Goal: Task Accomplishment & Management: Use online tool/utility

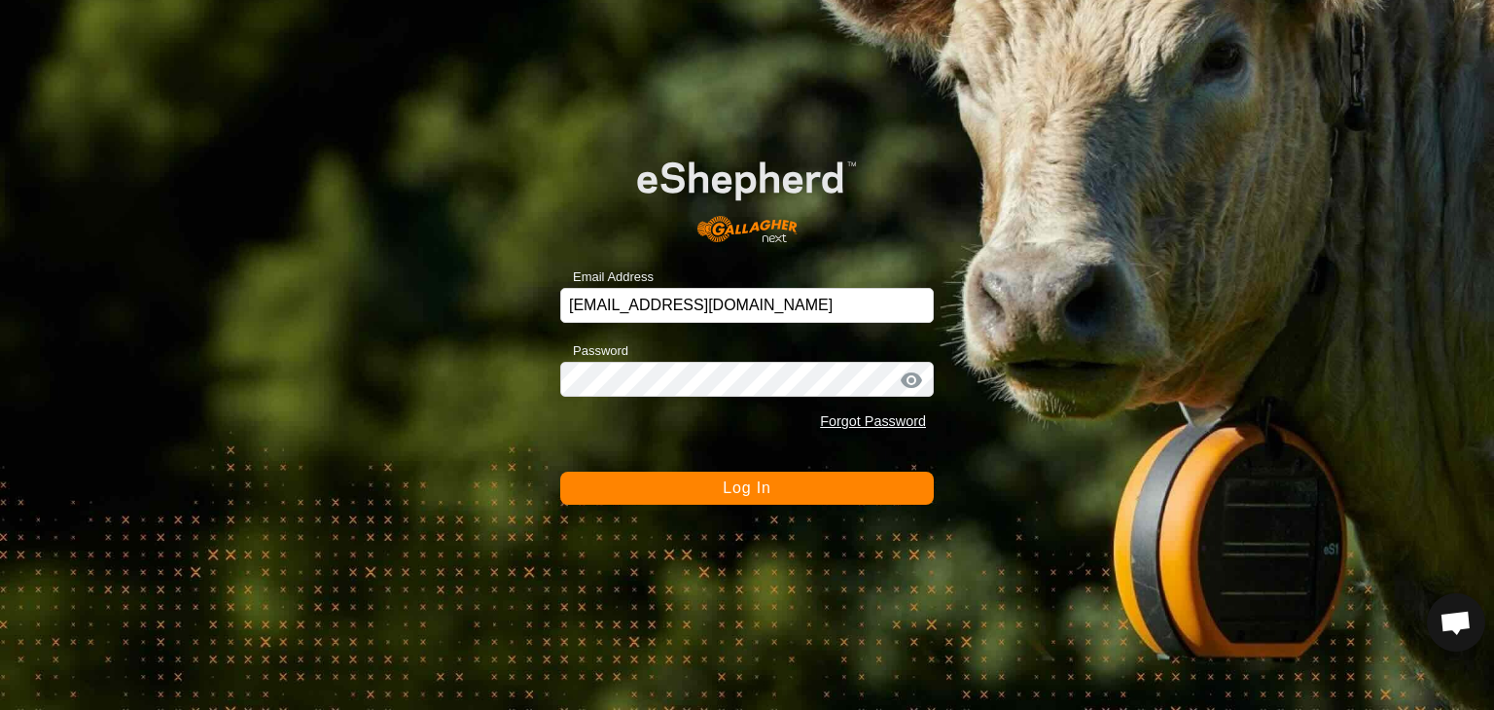
click at [742, 491] on span "Log In" at bounding box center [747, 487] width 48 height 17
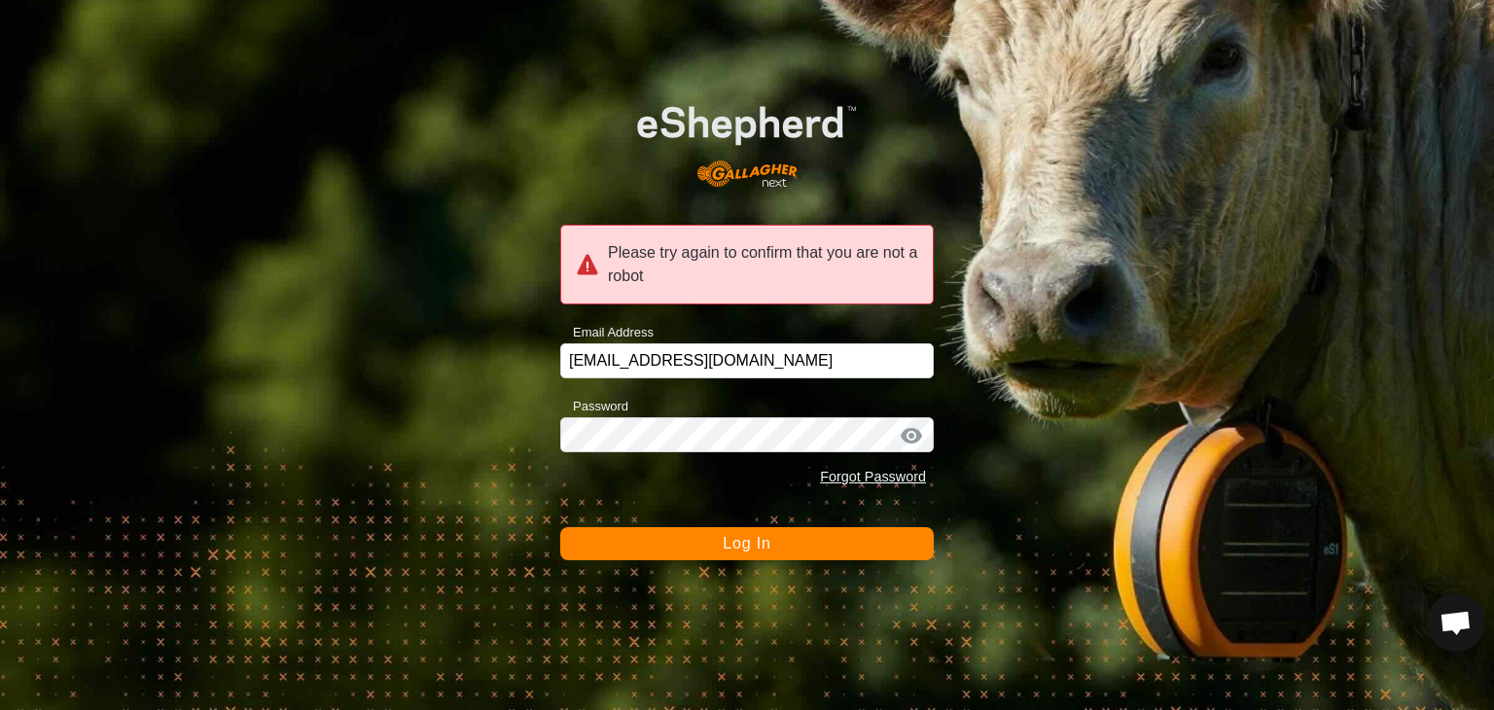
click at [751, 546] on span "Log In" at bounding box center [747, 543] width 48 height 17
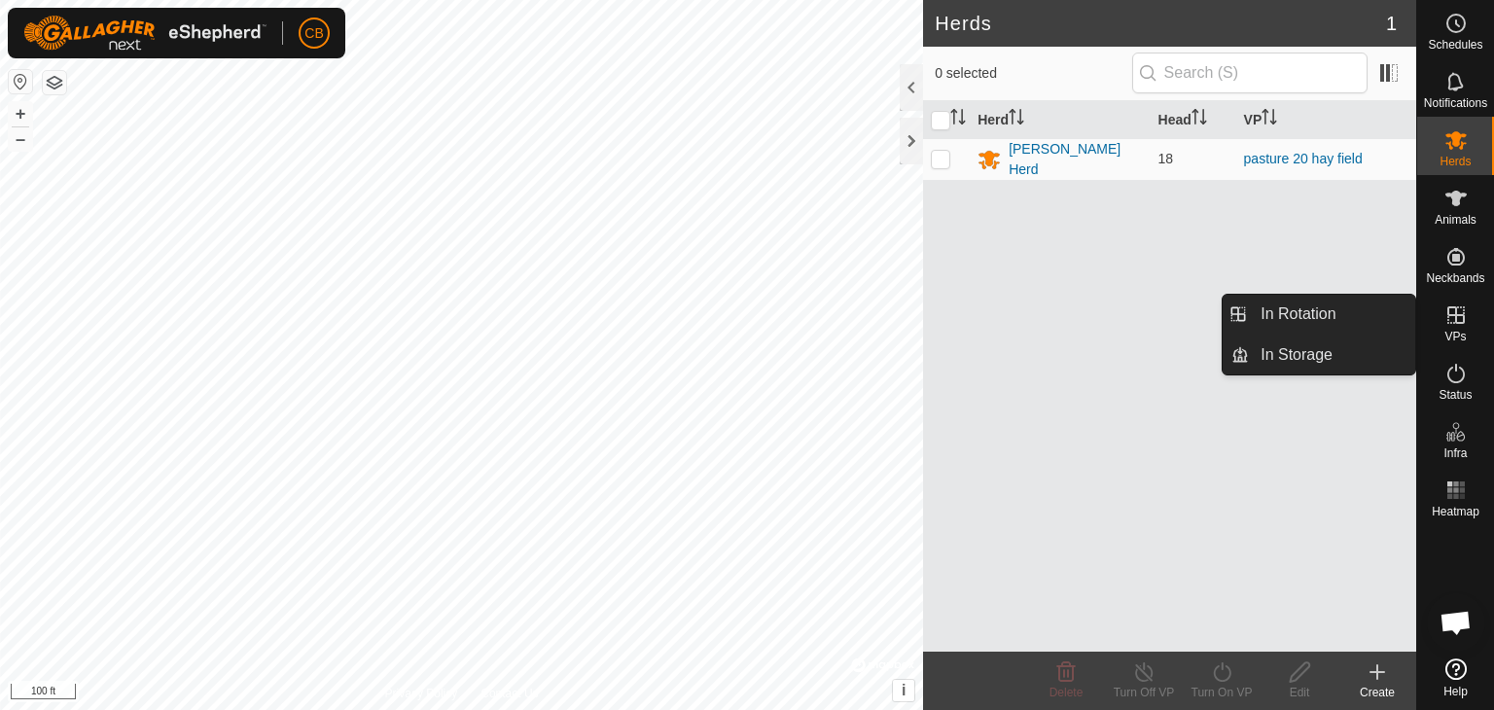
click at [1459, 320] on icon at bounding box center [1455, 314] width 23 height 23
click at [1377, 317] on link "In Rotation" at bounding box center [1332, 314] width 166 height 39
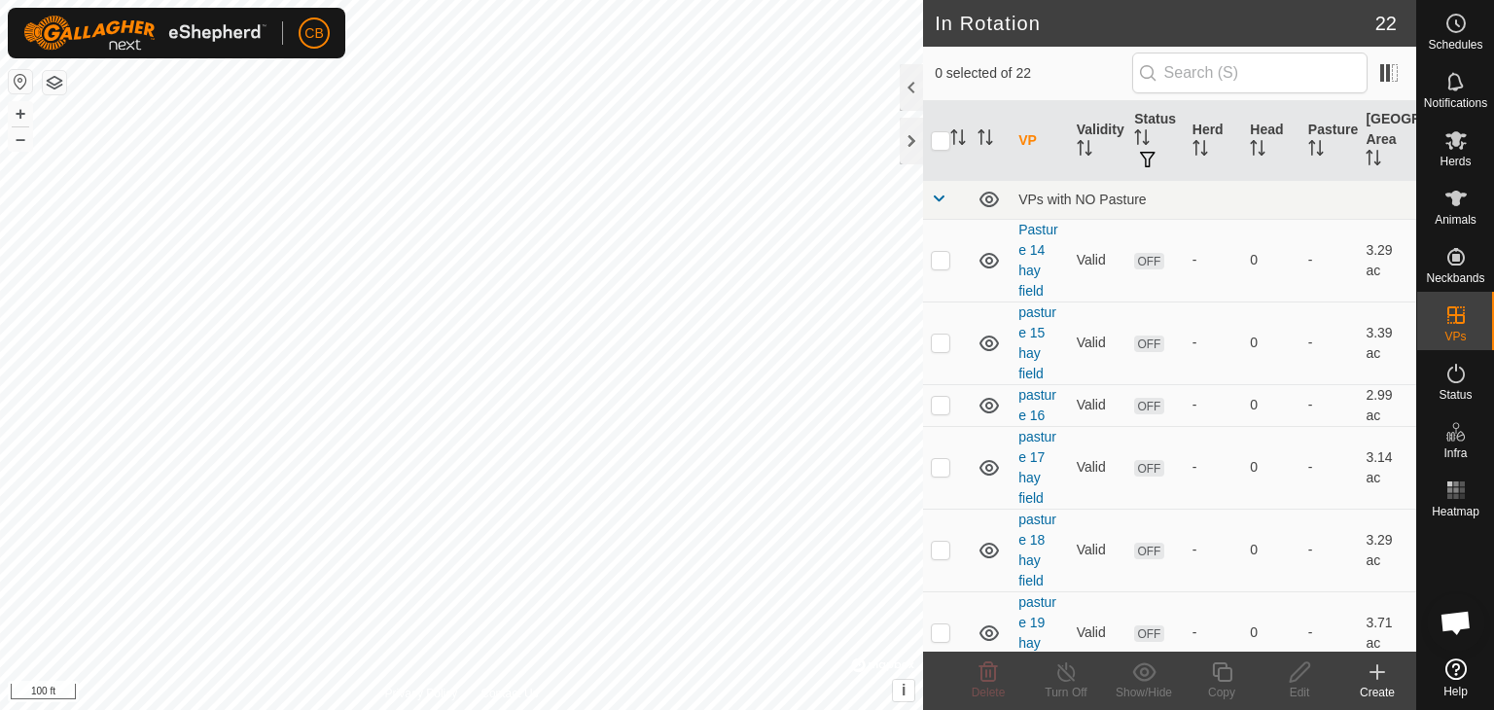
click at [1373, 677] on icon at bounding box center [1376, 671] width 23 height 23
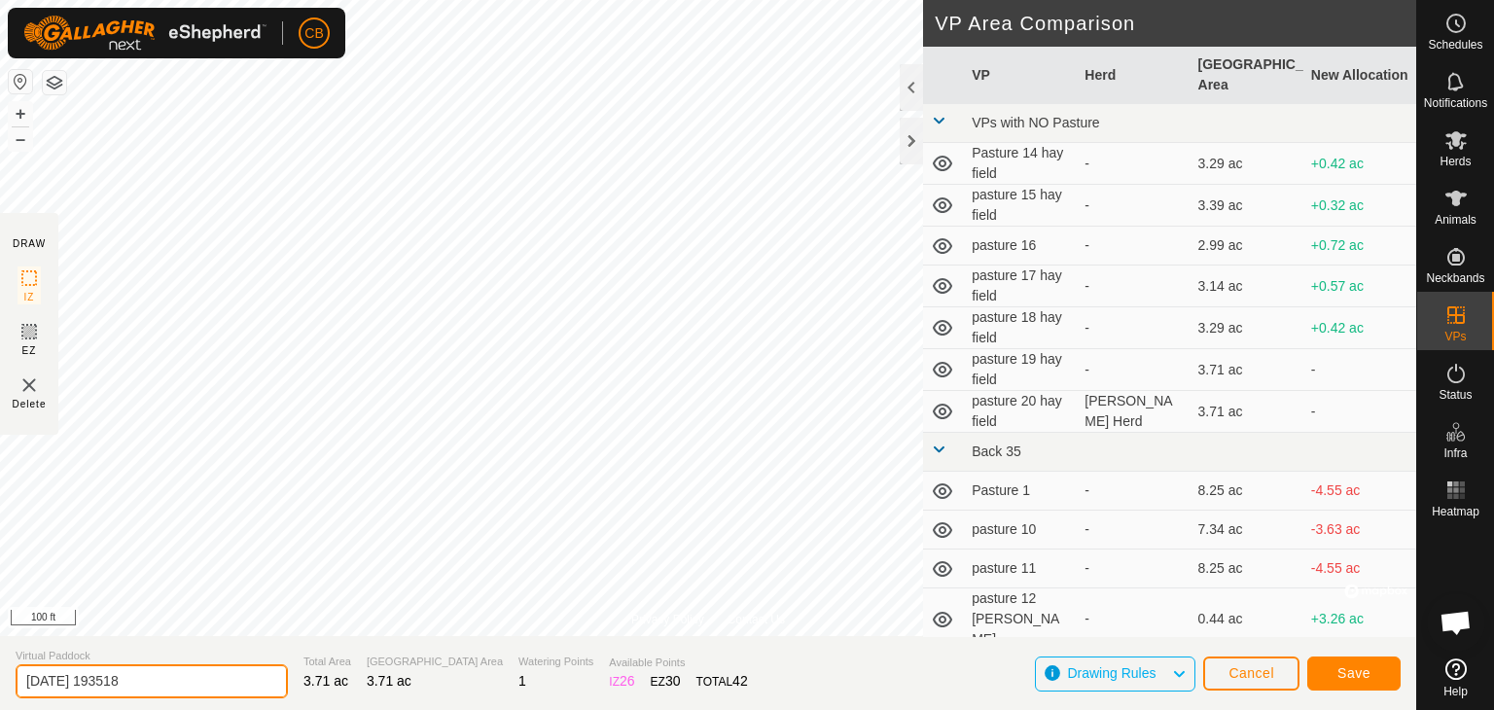
click at [217, 675] on input "[DATE] 193518" at bounding box center [152, 681] width 272 height 34
type input "2"
type input "pasture 21 hay field"
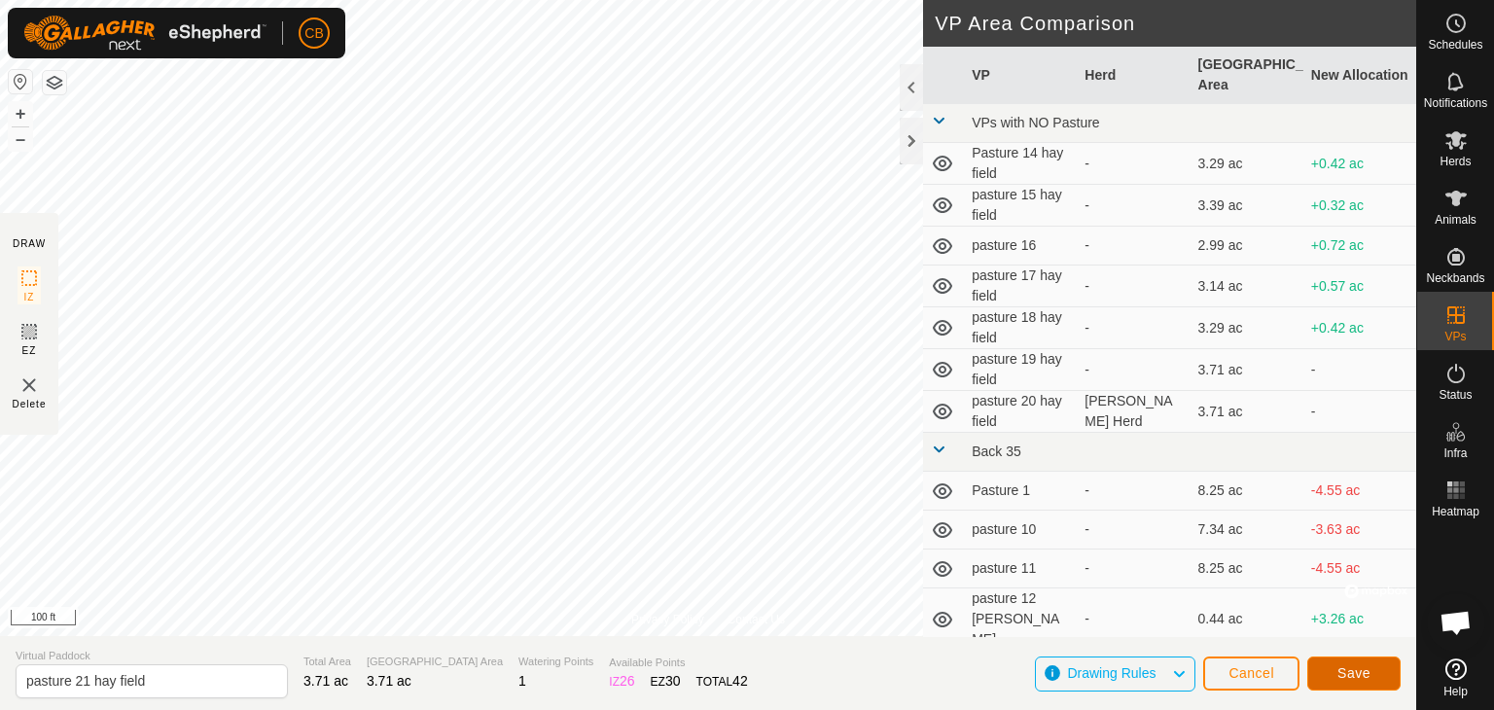
click at [1354, 667] on span "Save" at bounding box center [1353, 673] width 33 height 16
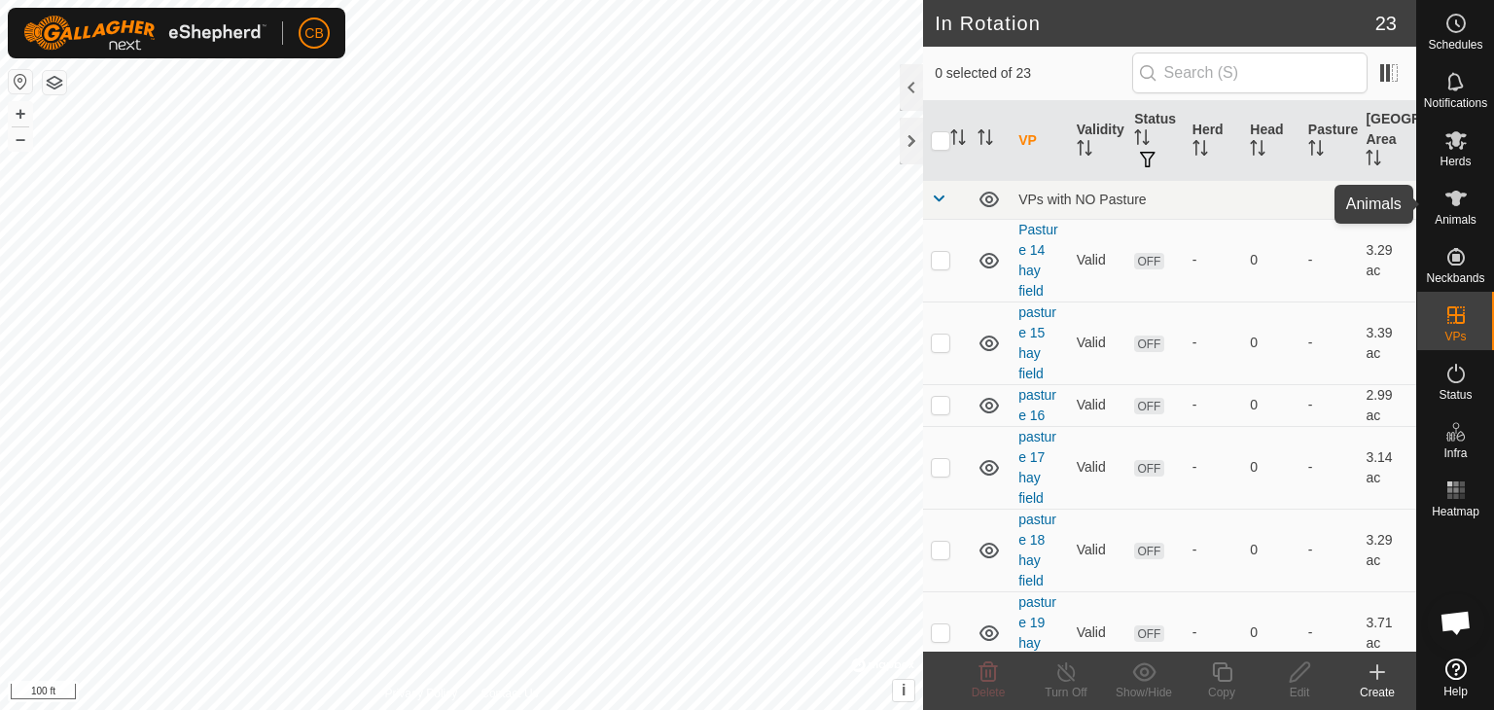
click at [1460, 202] on icon at bounding box center [1455, 198] width 23 height 23
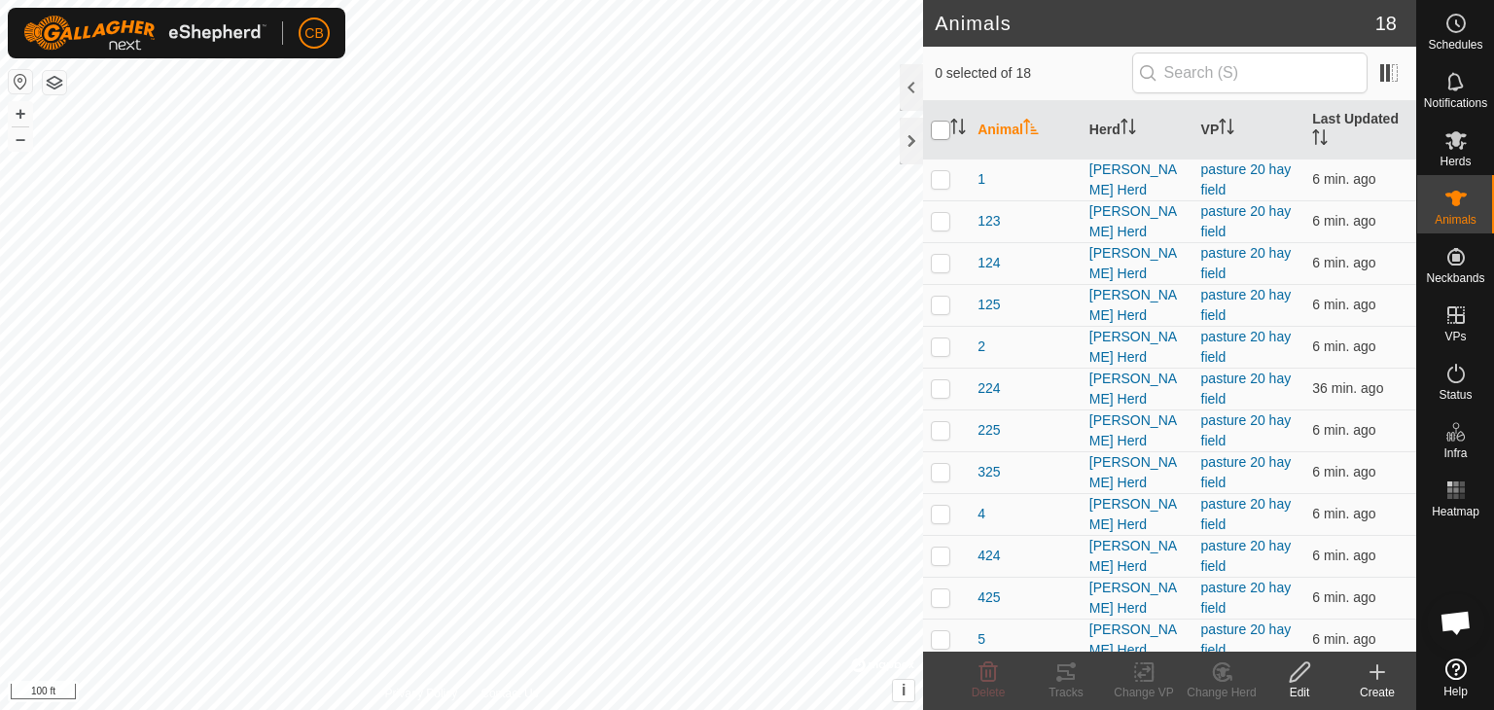
click at [944, 127] on input "checkbox" at bounding box center [940, 130] width 19 height 19
checkbox input "true"
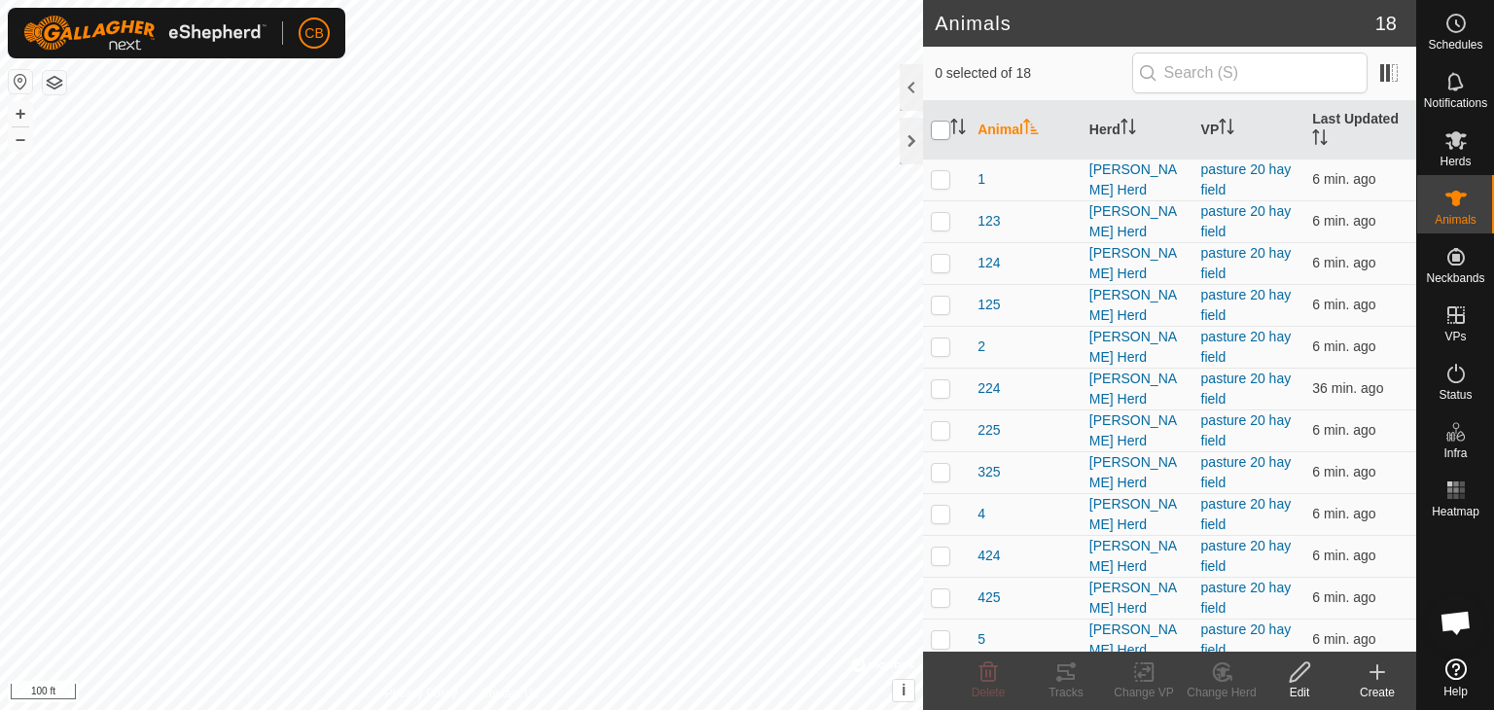
checkbox input "true"
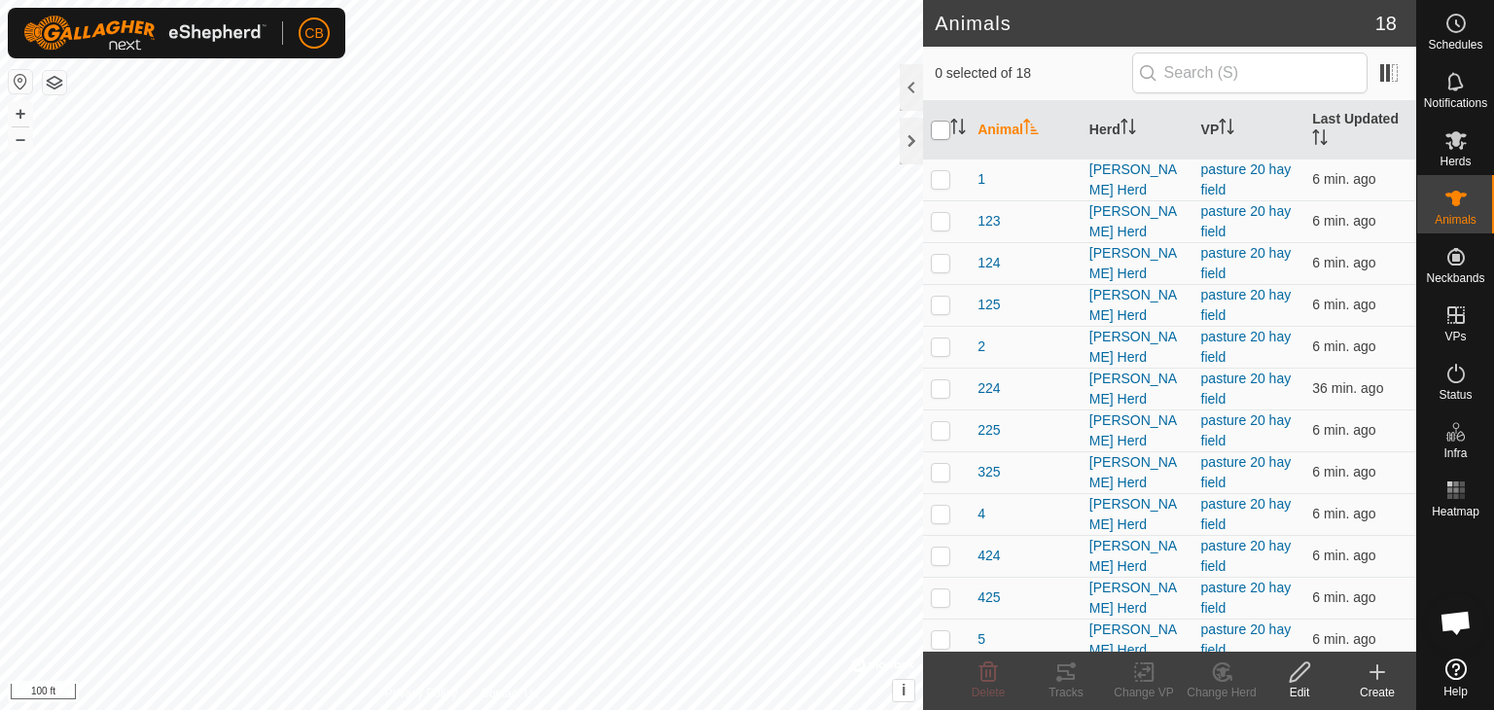
checkbox input "true"
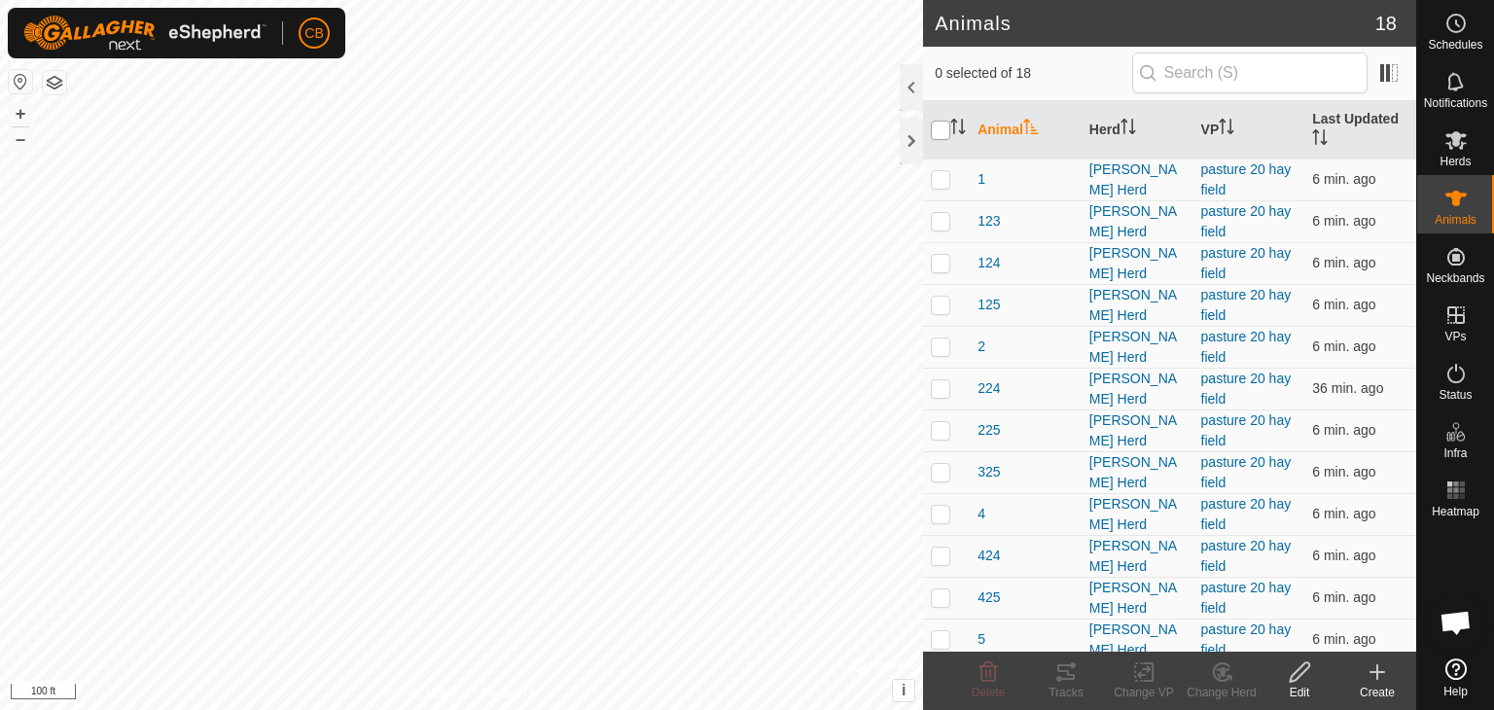
checkbox input "true"
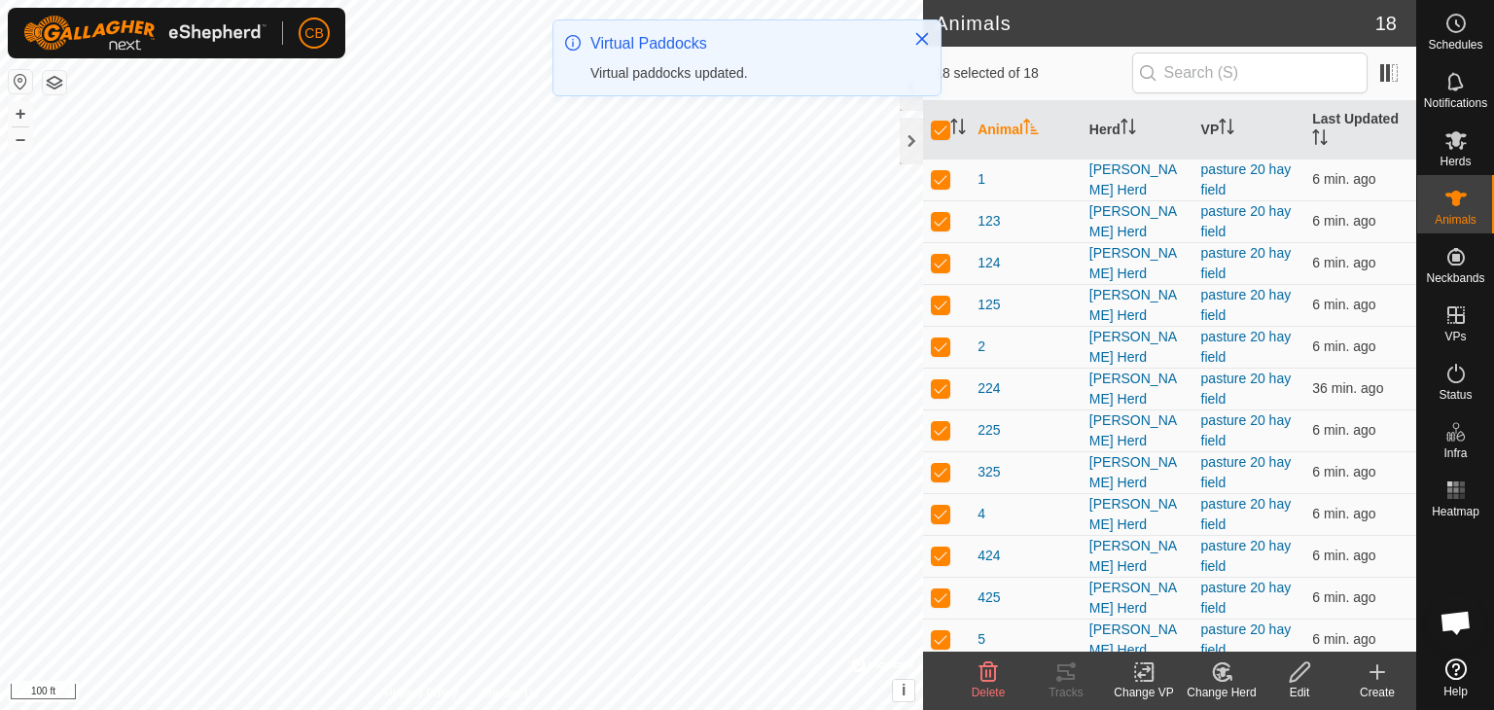
click at [1147, 678] on icon at bounding box center [1144, 671] width 24 height 23
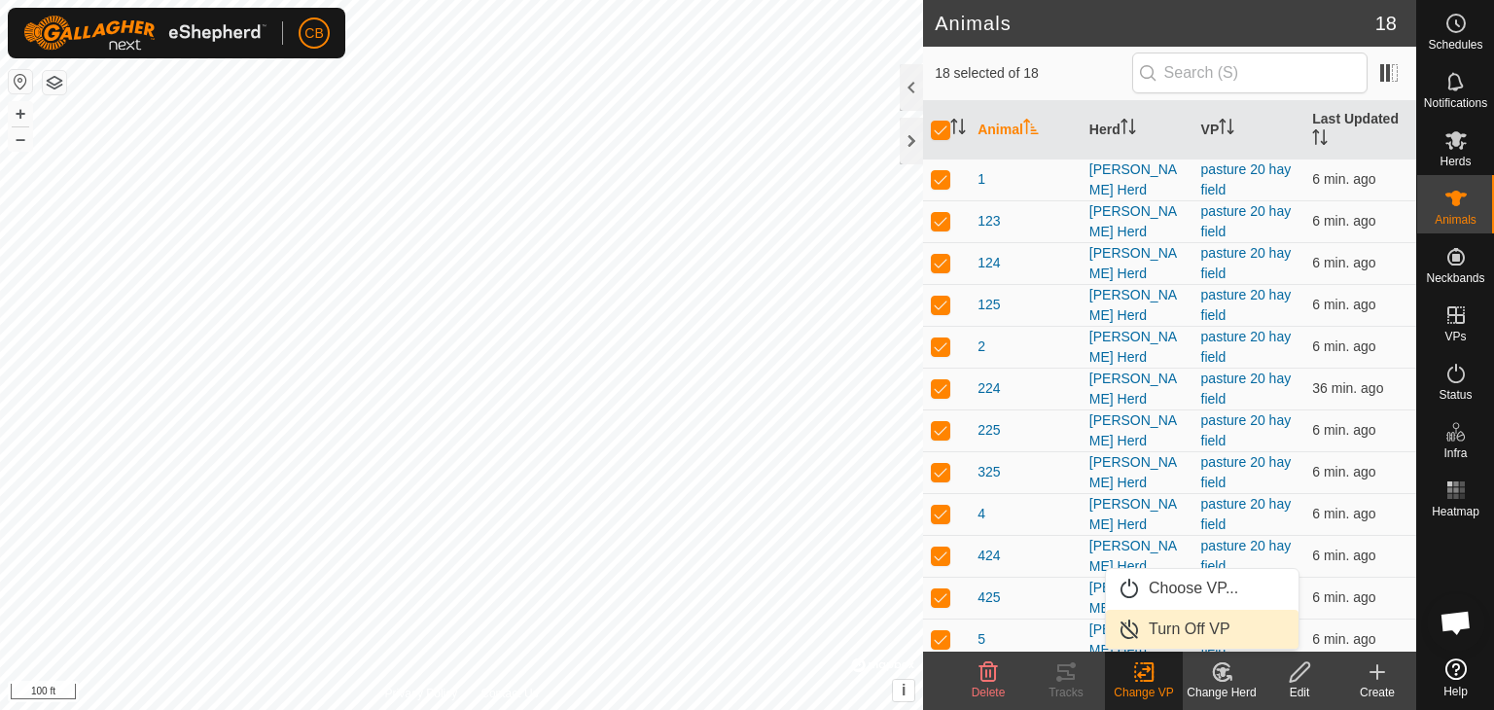
click at [1185, 621] on link "Turn Off VP" at bounding box center [1202, 629] width 193 height 39
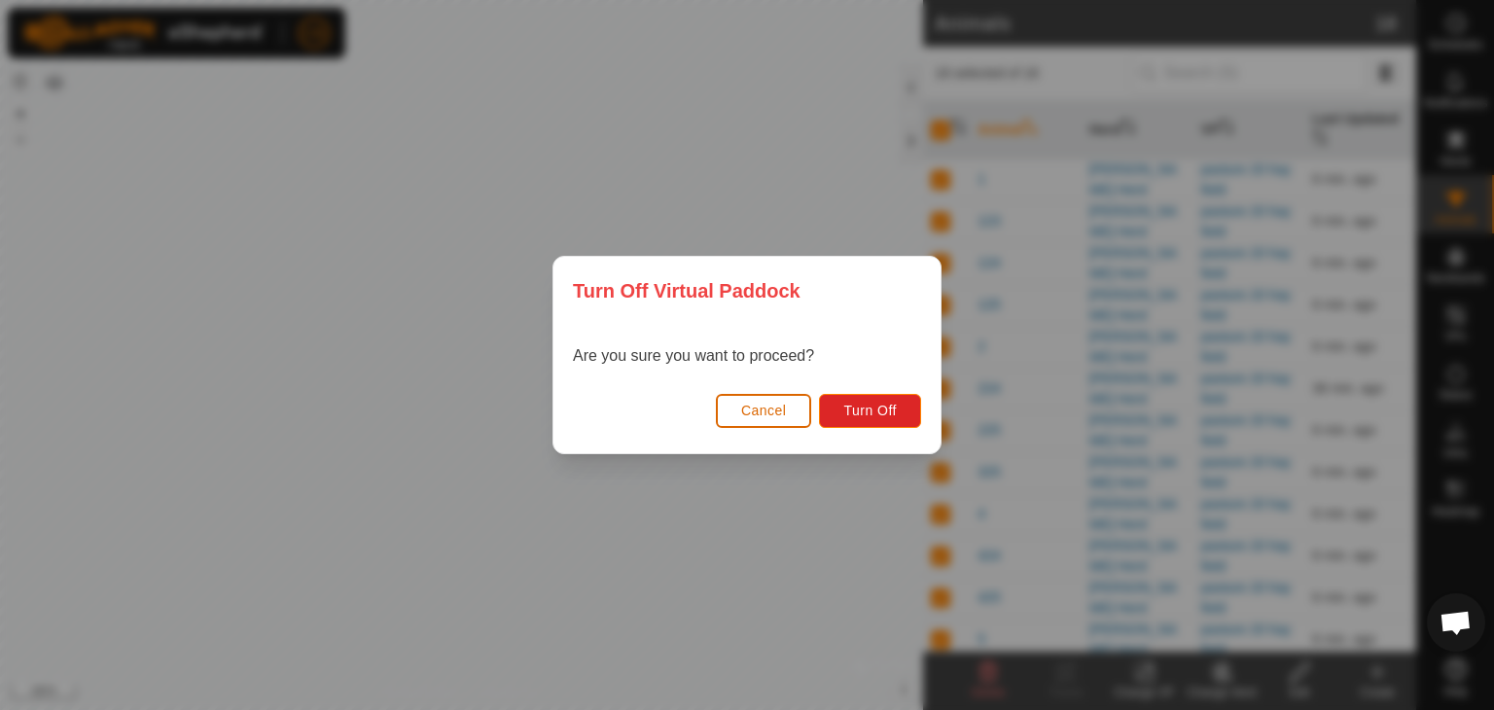
click at [770, 410] on span "Cancel" at bounding box center [764, 411] width 46 height 16
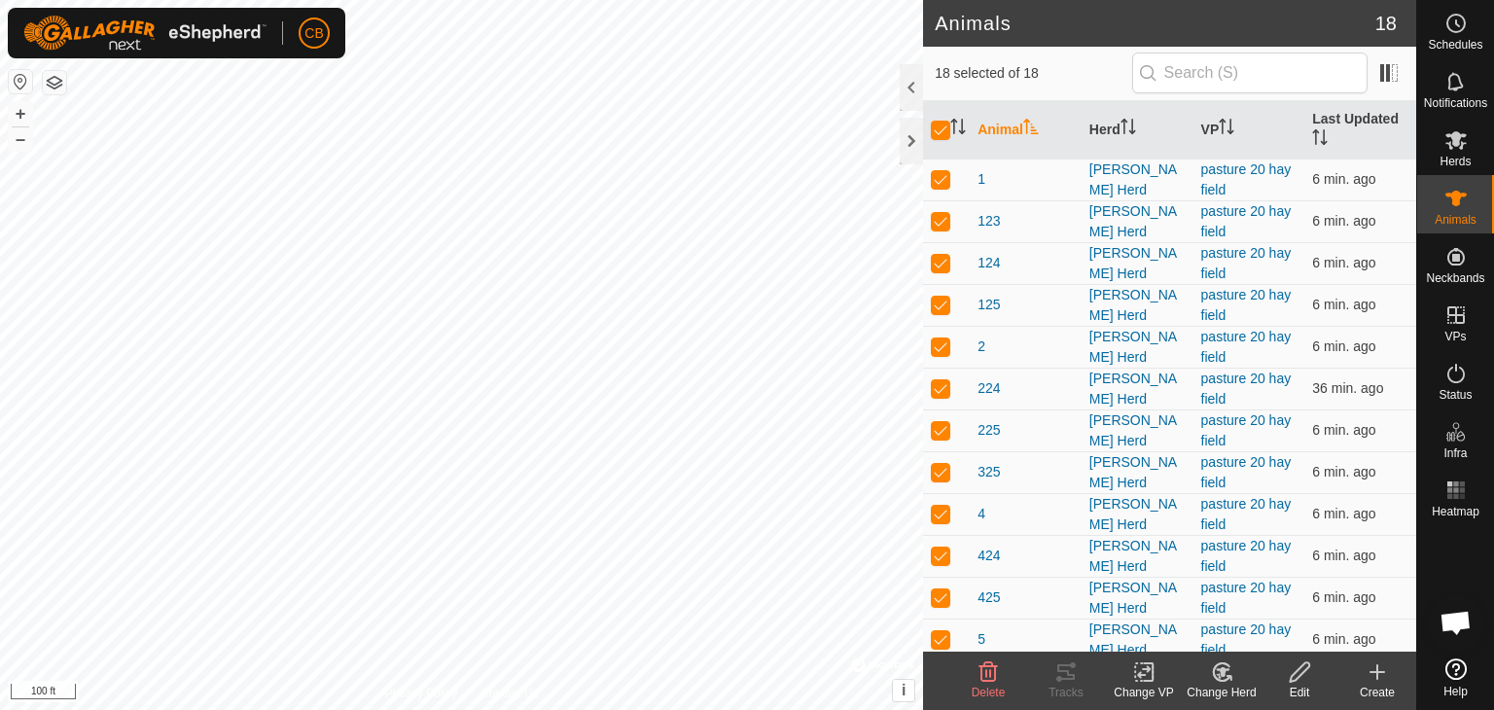
click at [1143, 677] on icon at bounding box center [1144, 671] width 24 height 23
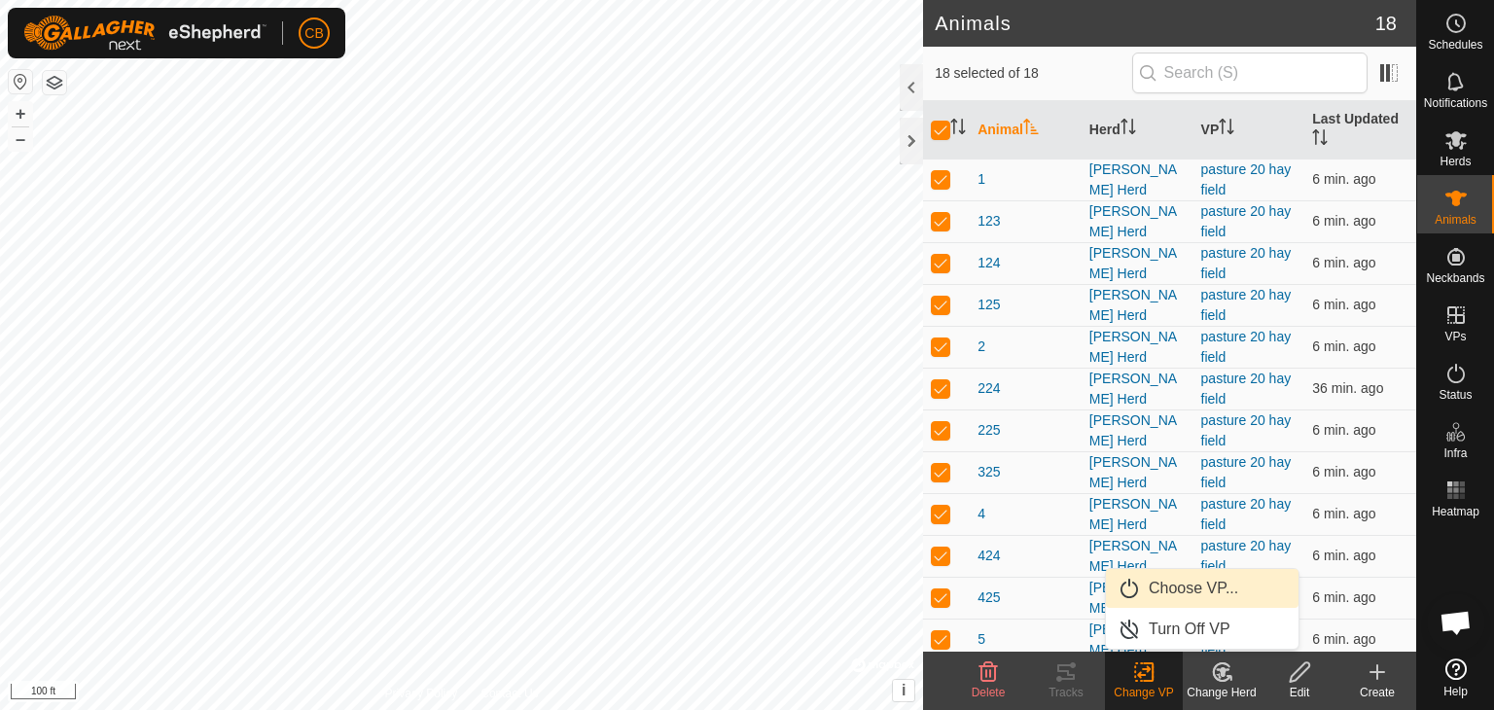
click at [1168, 581] on link "Choose VP..." at bounding box center [1202, 588] width 193 height 39
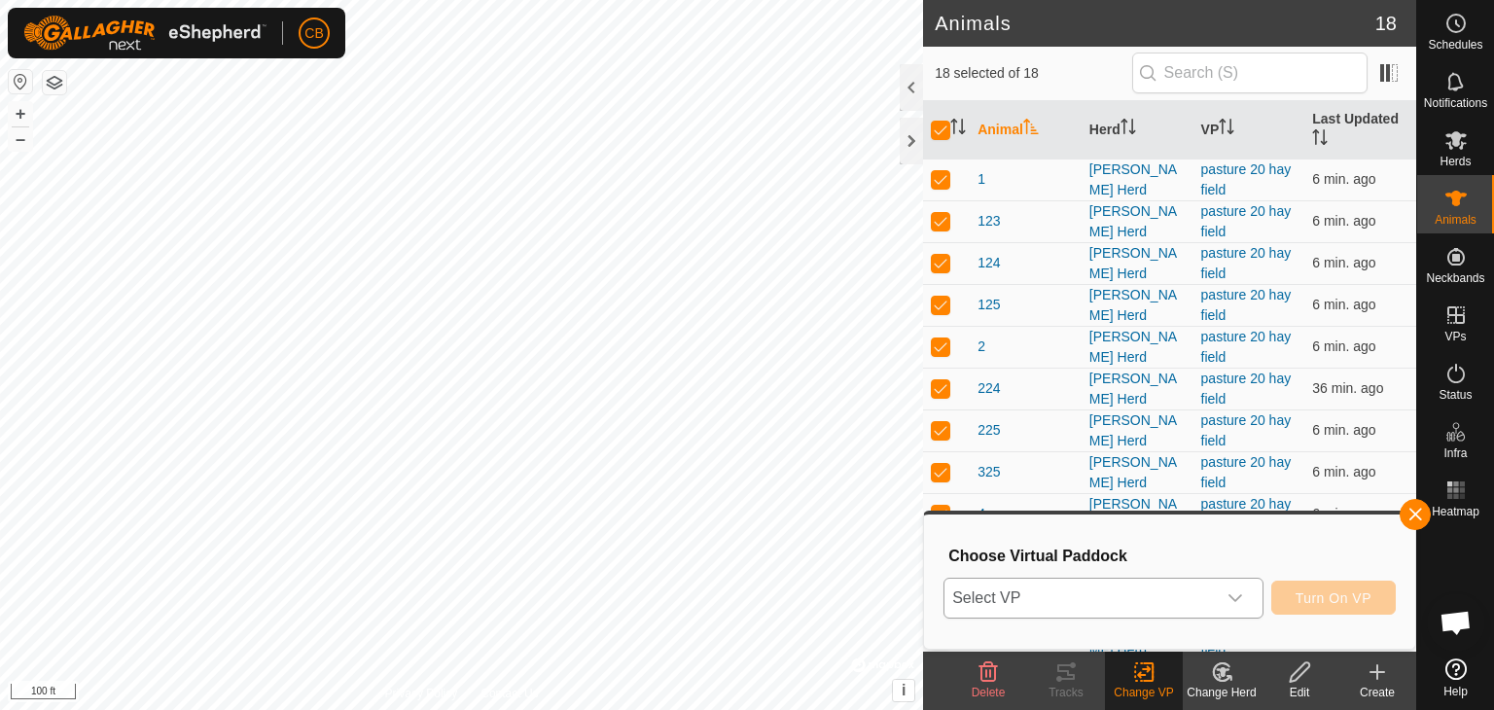
click at [1229, 593] on icon "dropdown trigger" at bounding box center [1235, 598] width 16 height 16
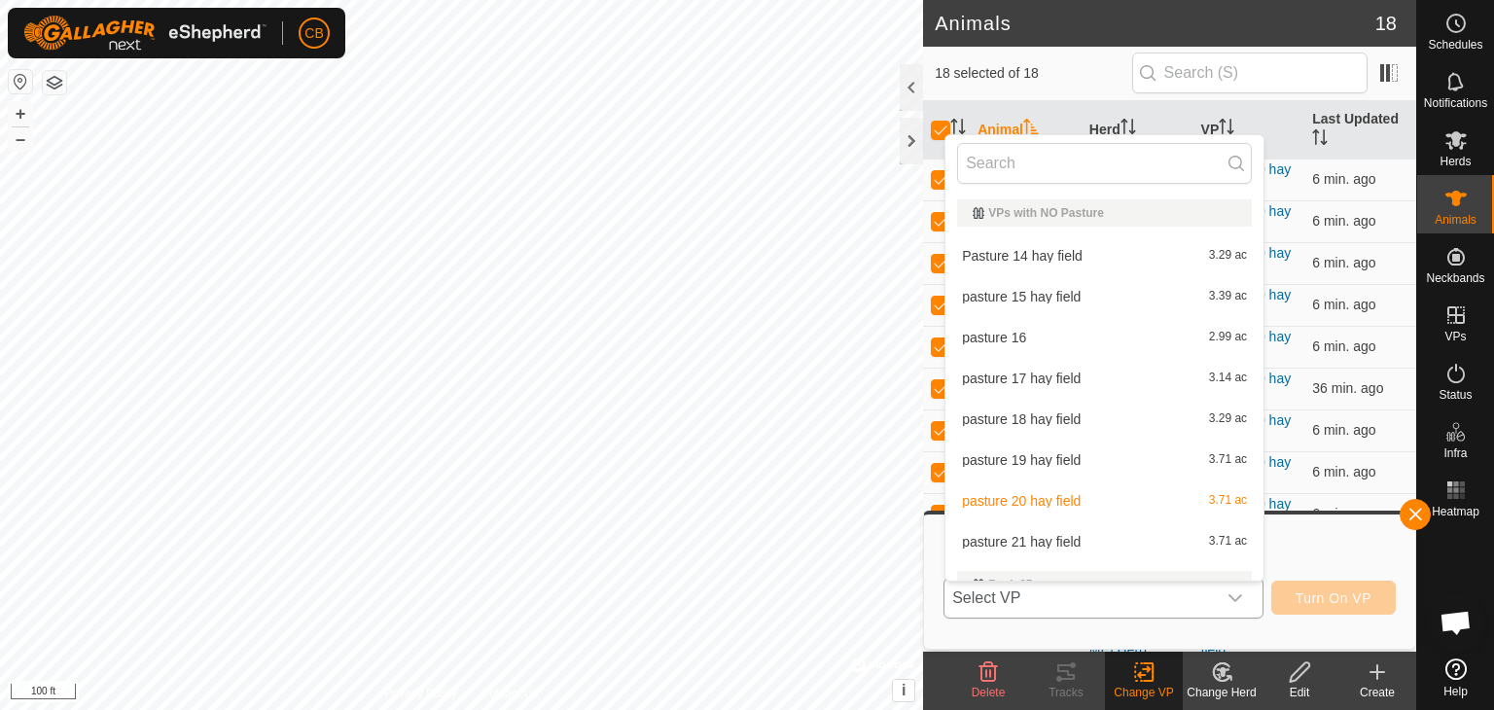
click at [1132, 549] on li "pasture 21 hay field 3.71 ac" at bounding box center [1104, 541] width 318 height 39
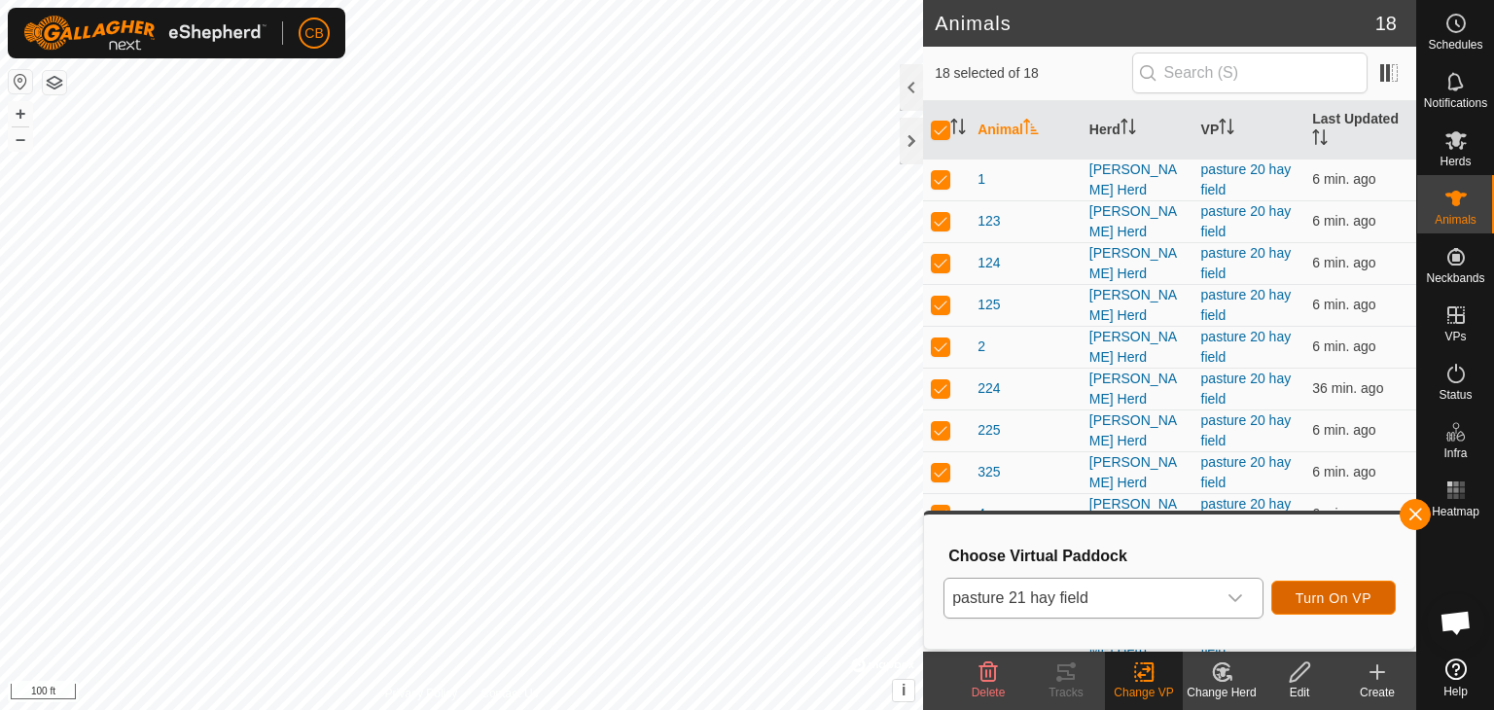
click at [1322, 597] on span "Turn On VP" at bounding box center [1333, 598] width 76 height 16
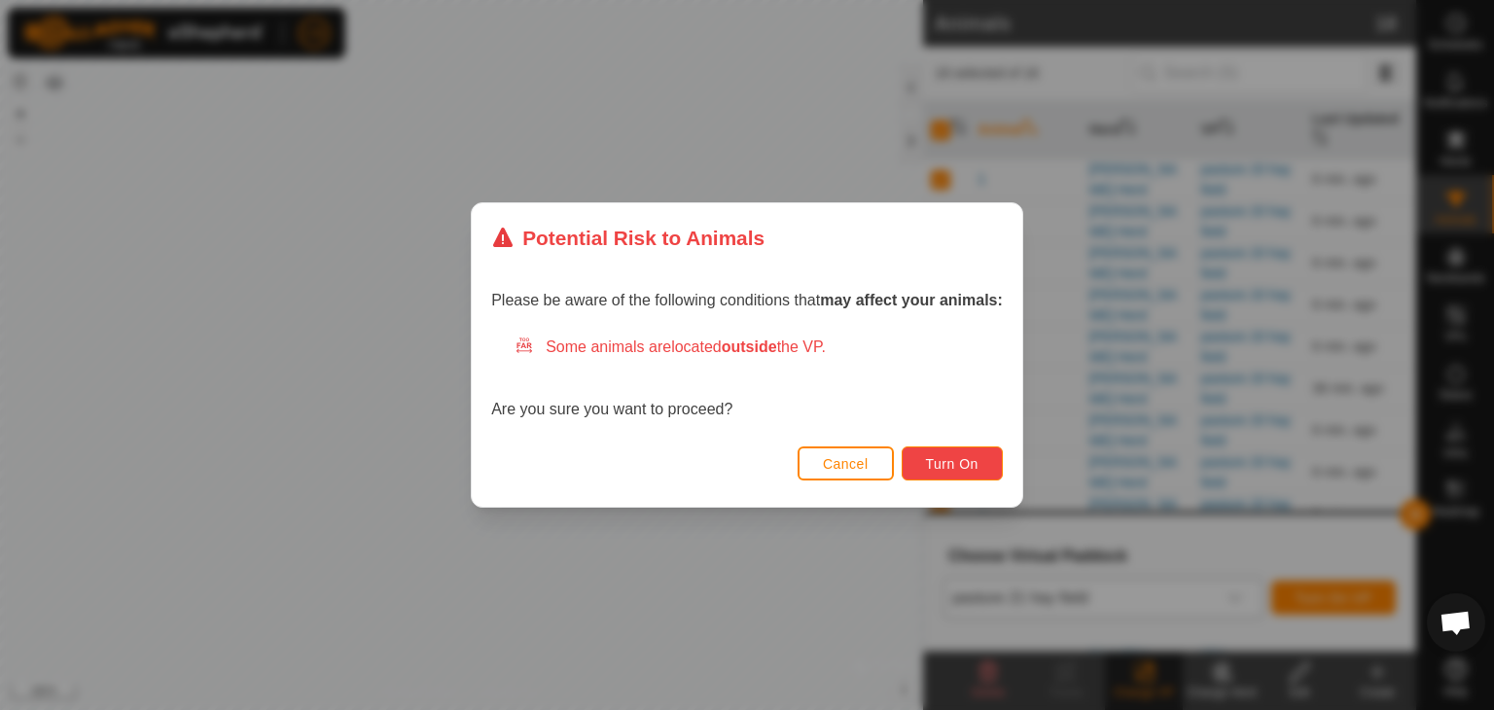
click at [977, 456] on span "Turn On" at bounding box center [952, 464] width 53 height 16
